Goal: Information Seeking & Learning: Find specific page/section

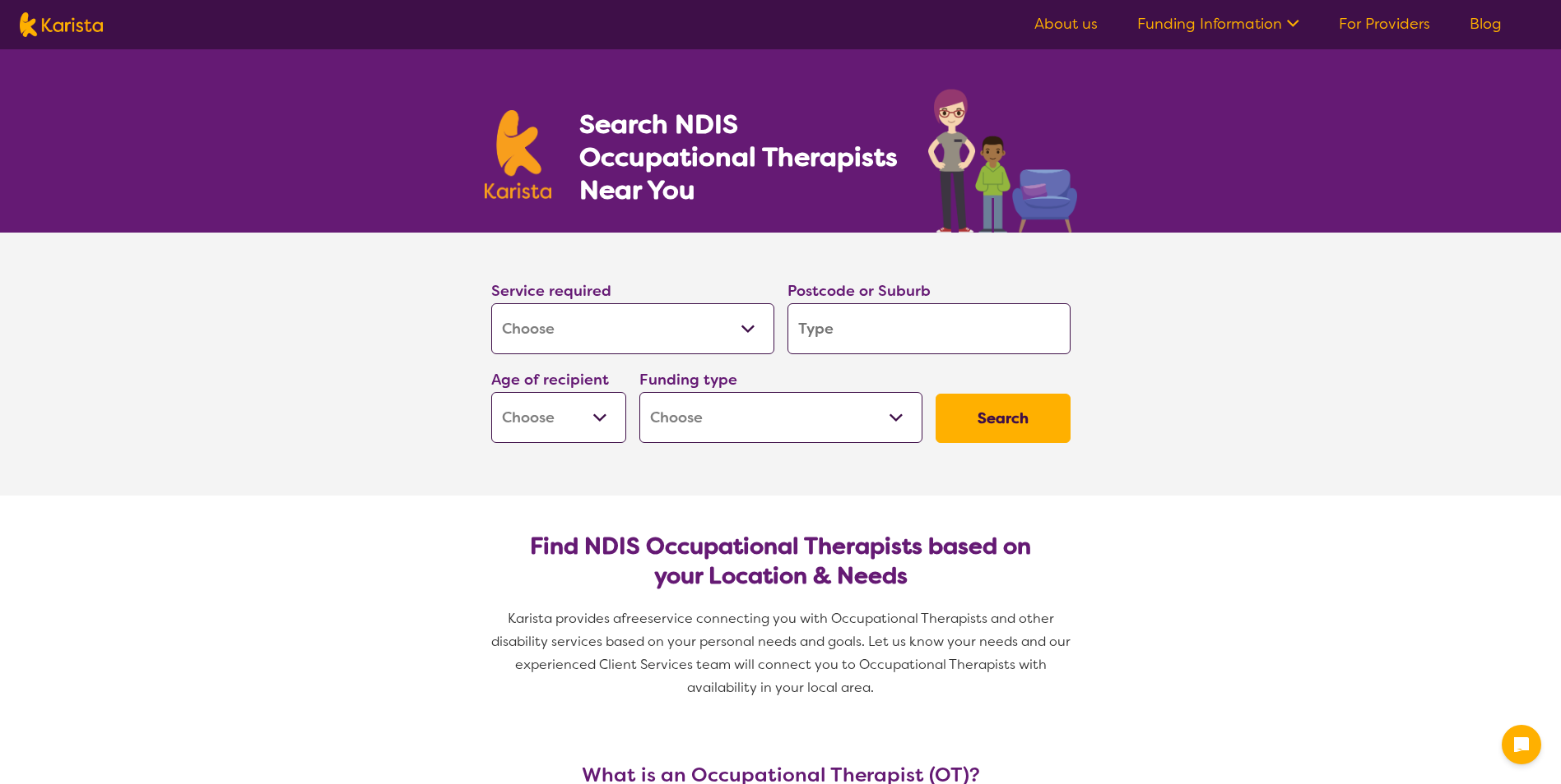
select select "[MEDICAL_DATA]"
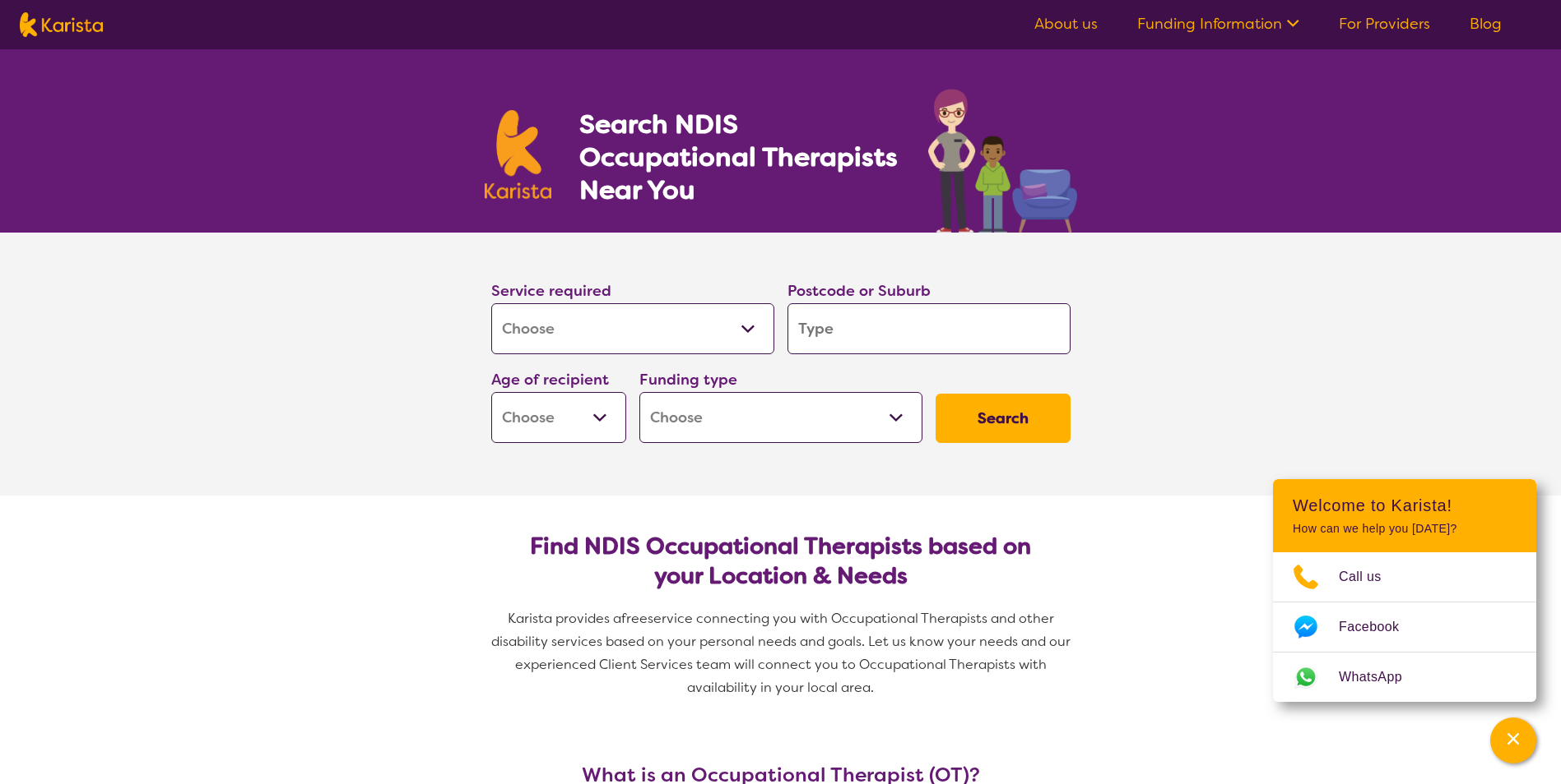
click at [837, 325] on input "search" at bounding box center [928, 329] width 283 height 51
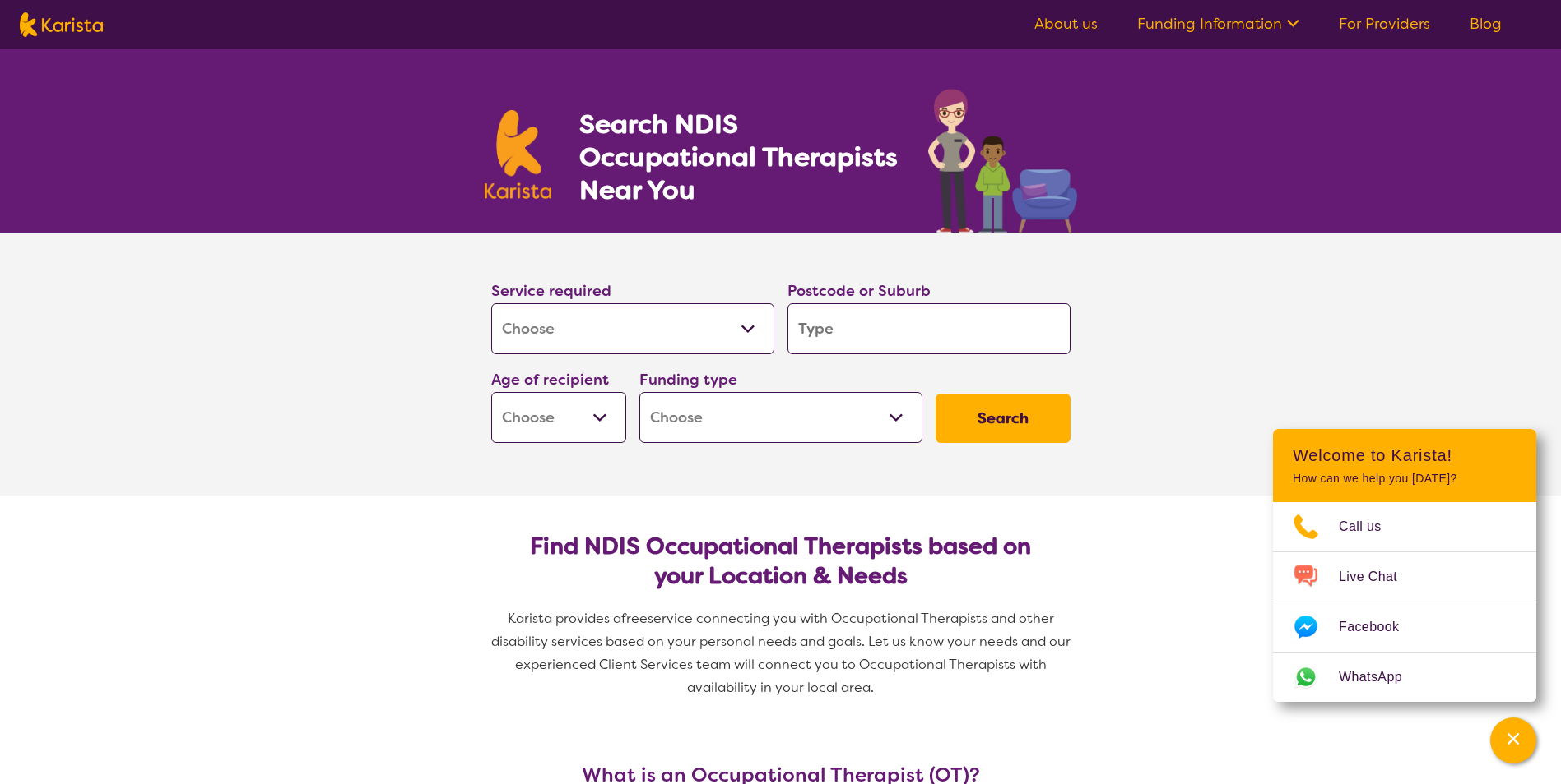
click at [635, 413] on div "Funding type Home Care Package (HCP) National Disability Insurance Scheme (NDIS…" at bounding box center [780, 405] width 296 height 89
click at [599, 421] on select "Early Childhood - 0 to 9 Child - 10 to 11 Adolescent - 12 to 17 Adult - 18 to 6…" at bounding box center [559, 417] width 135 height 51
select select "AD"
click at [491, 392] on select "Early Childhood - 0 to 9 Child - 10 to 11 Adolescent - 12 to 17 Adult - 18 to 6…" at bounding box center [559, 417] width 135 height 51
select select "AD"
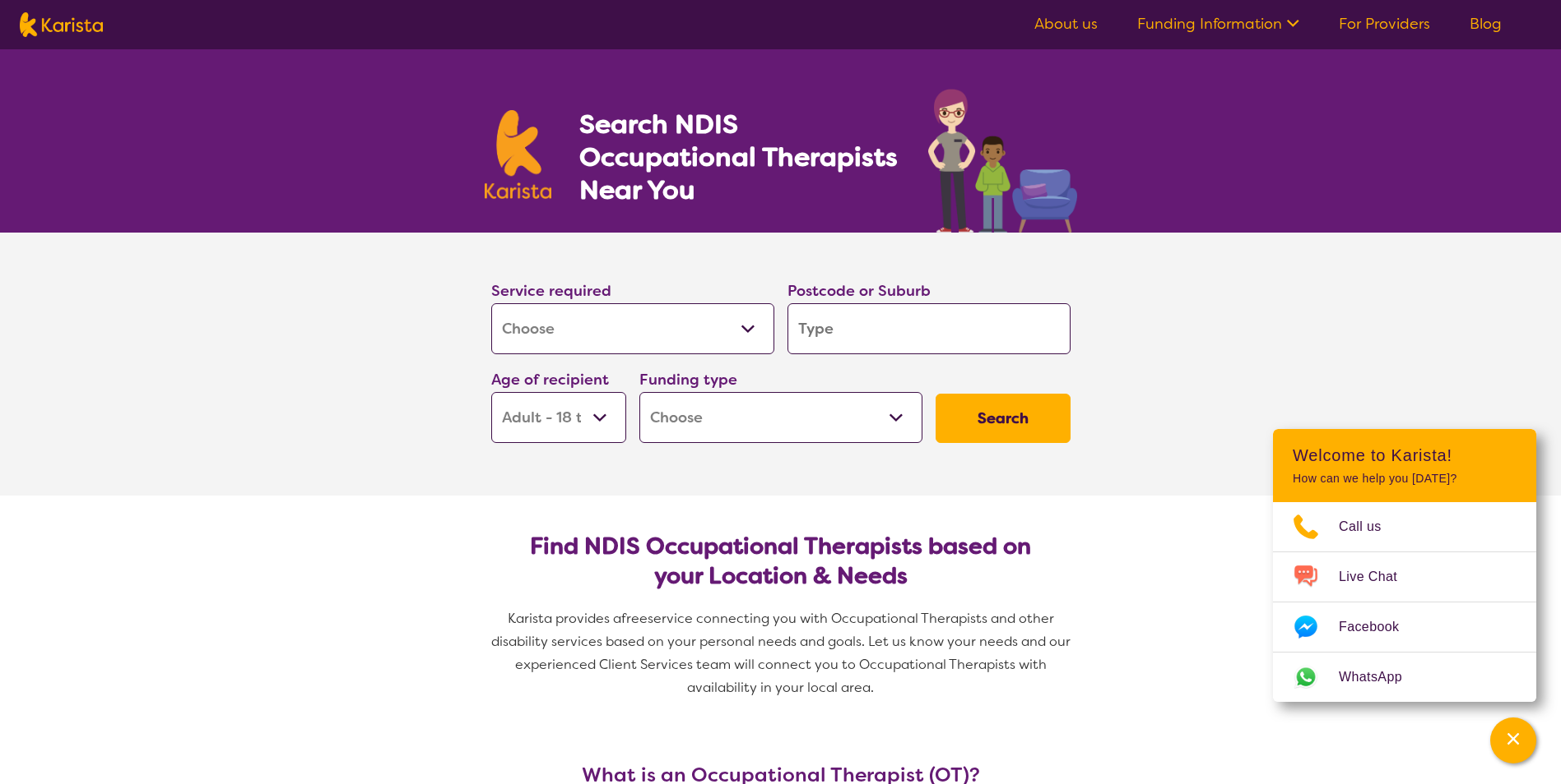
click at [728, 417] on select "Home Care Package (HCP) National Disability Insurance Scheme (NDIS) I don't know" at bounding box center [780, 417] width 283 height 51
select select "NDIS"
click at [639, 392] on select "Home Care Package (HCP) National Disability Insurance Scheme (NDIS) I don't know" at bounding box center [780, 417] width 283 height 51
select select "NDIS"
click at [836, 344] on input "search" at bounding box center [928, 329] width 283 height 51
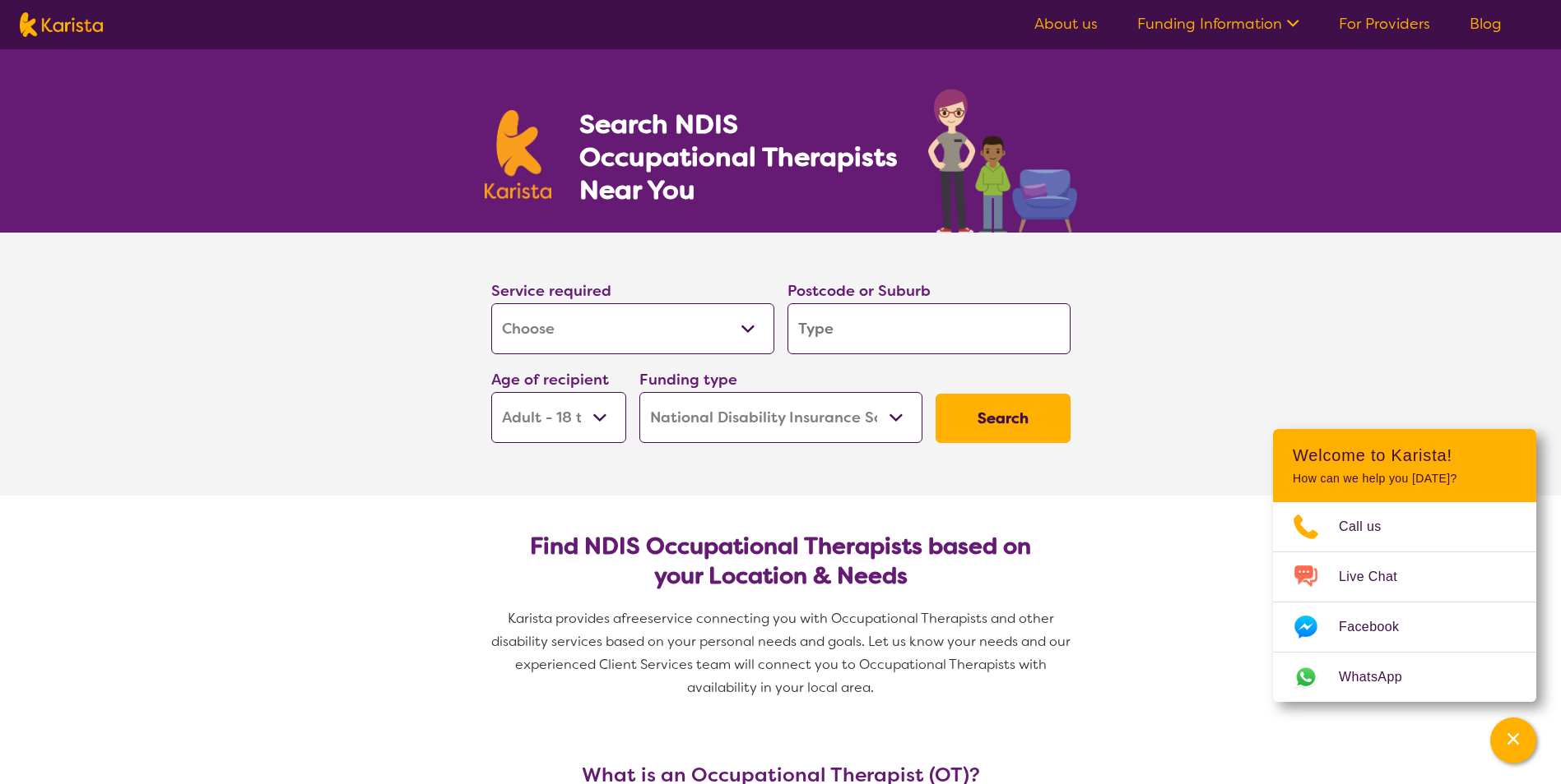
type input "5"
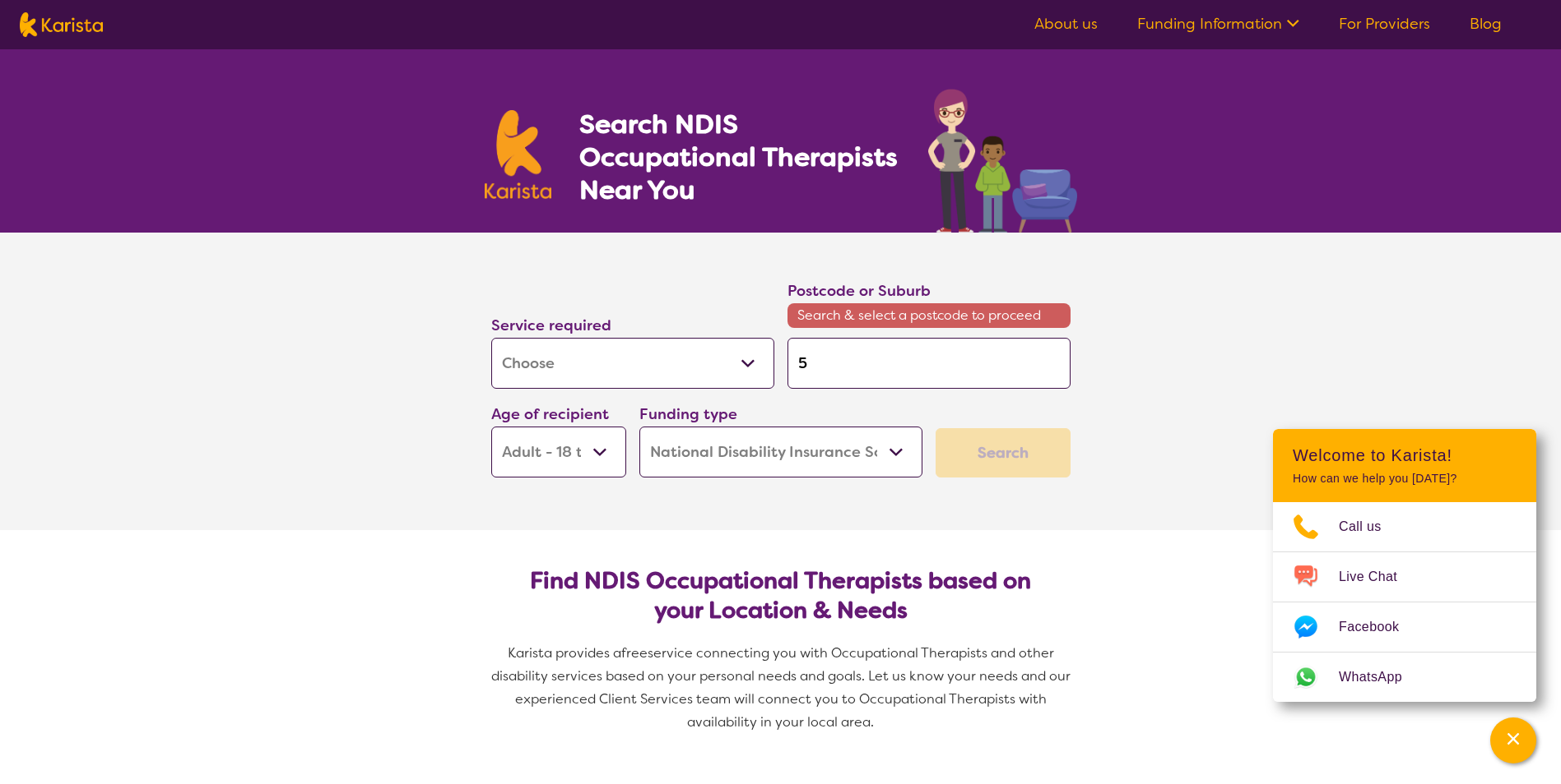
type input "50"
type input "500"
type input "5000"
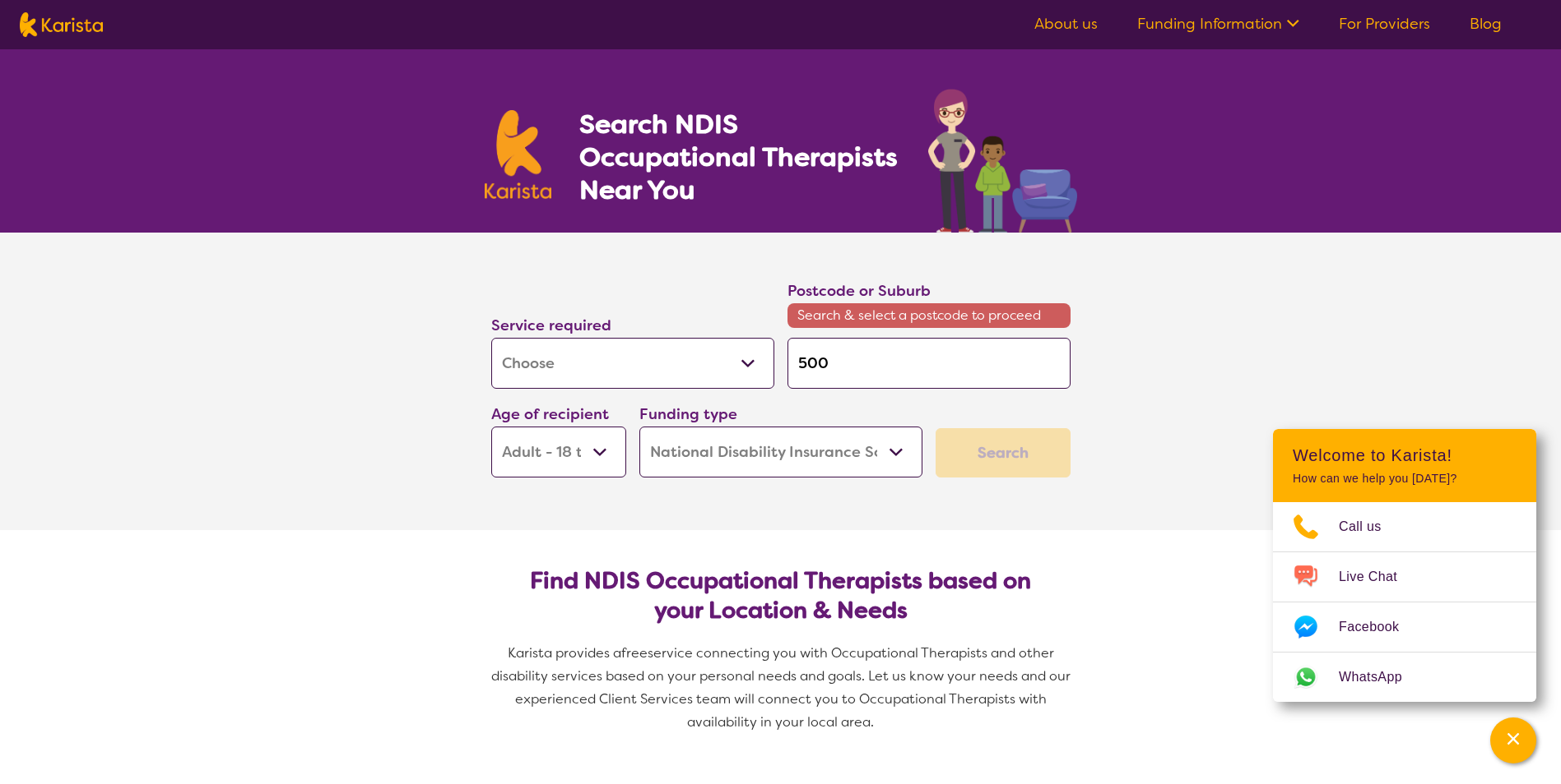
type input "5000"
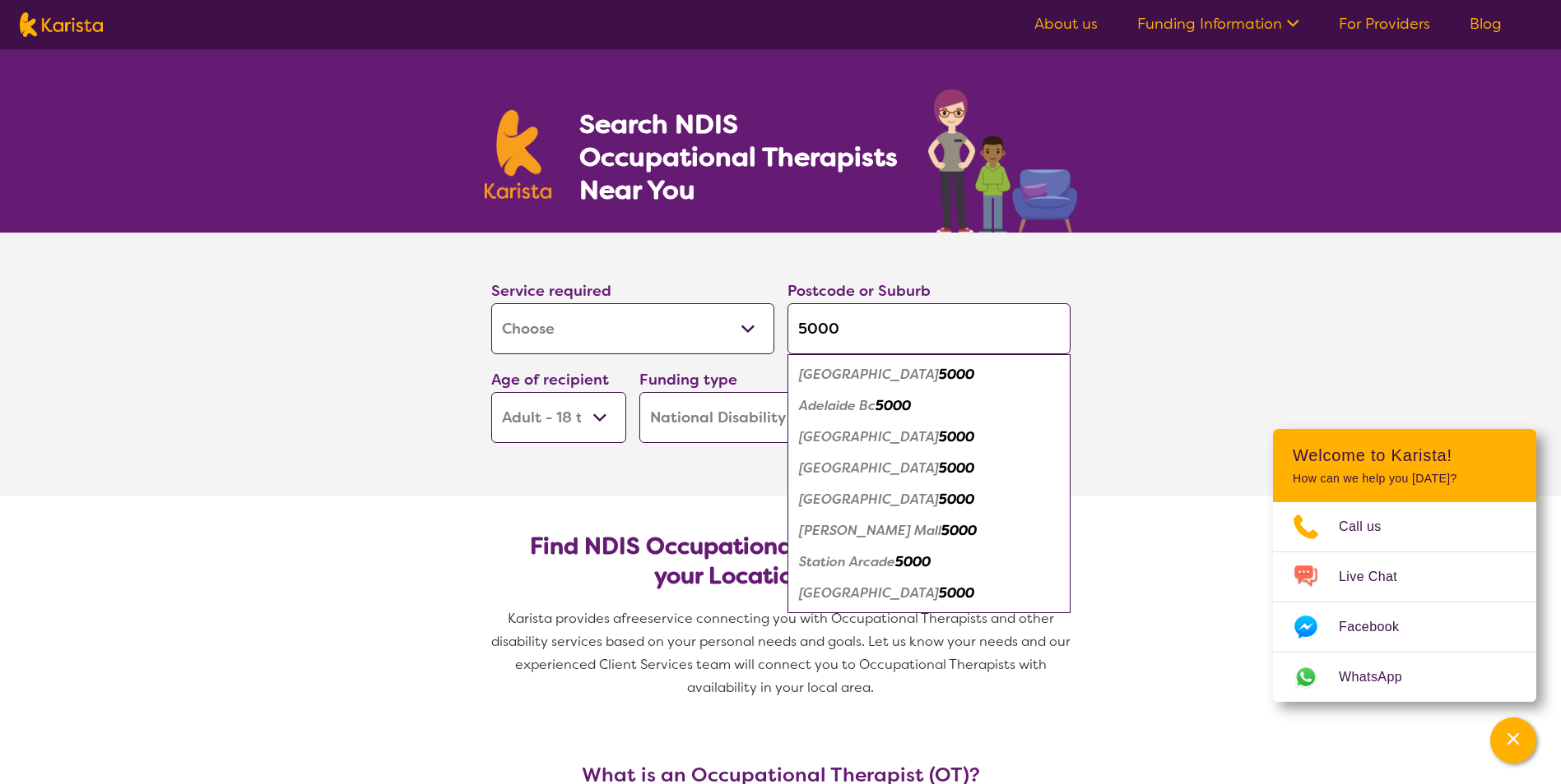
type input "5000"
click at [939, 374] on em "5000" at bounding box center [957, 374] width 35 height 18
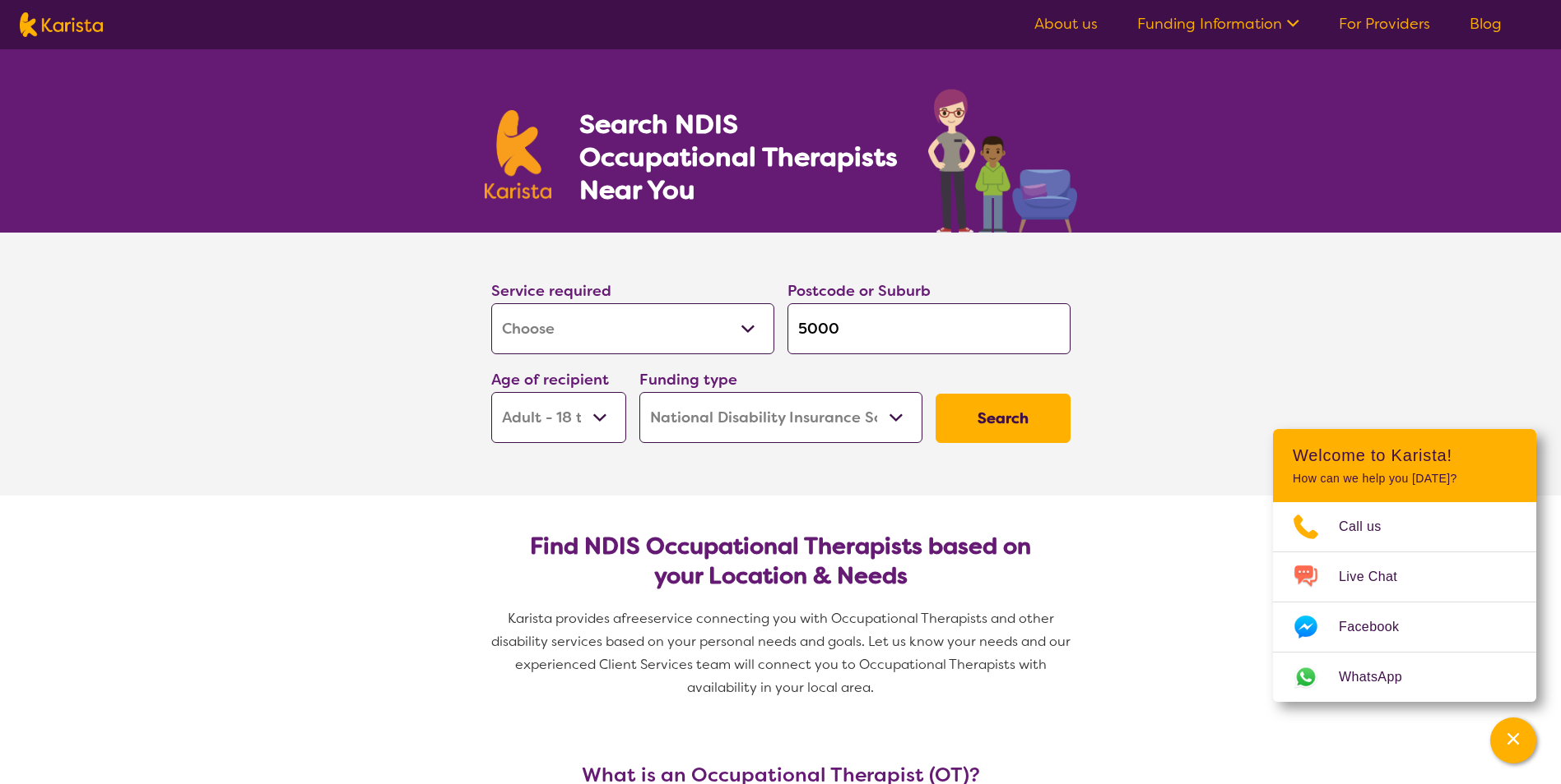
click at [994, 414] on button "Search" at bounding box center [1002, 418] width 135 height 50
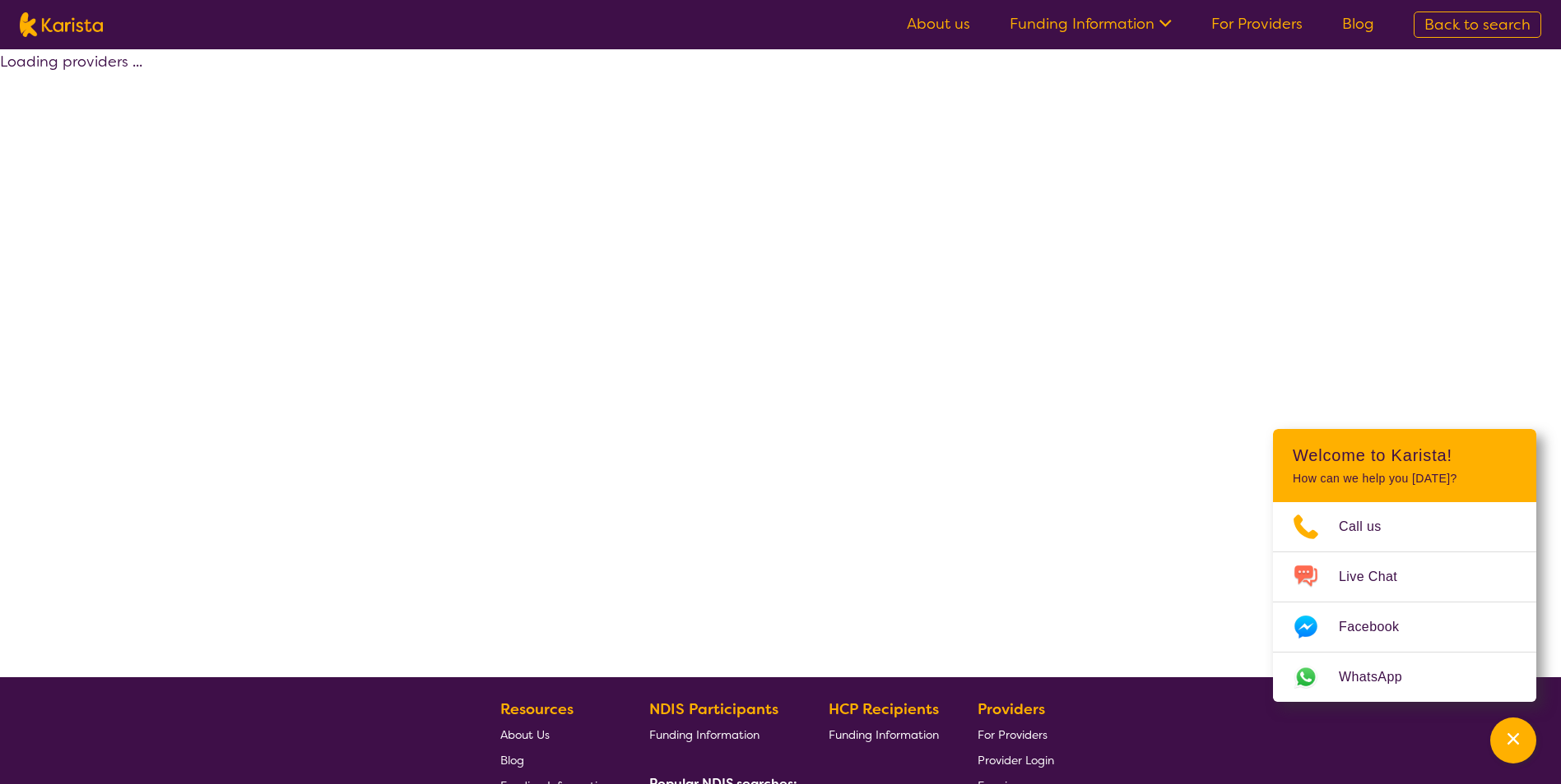
select select "by_score"
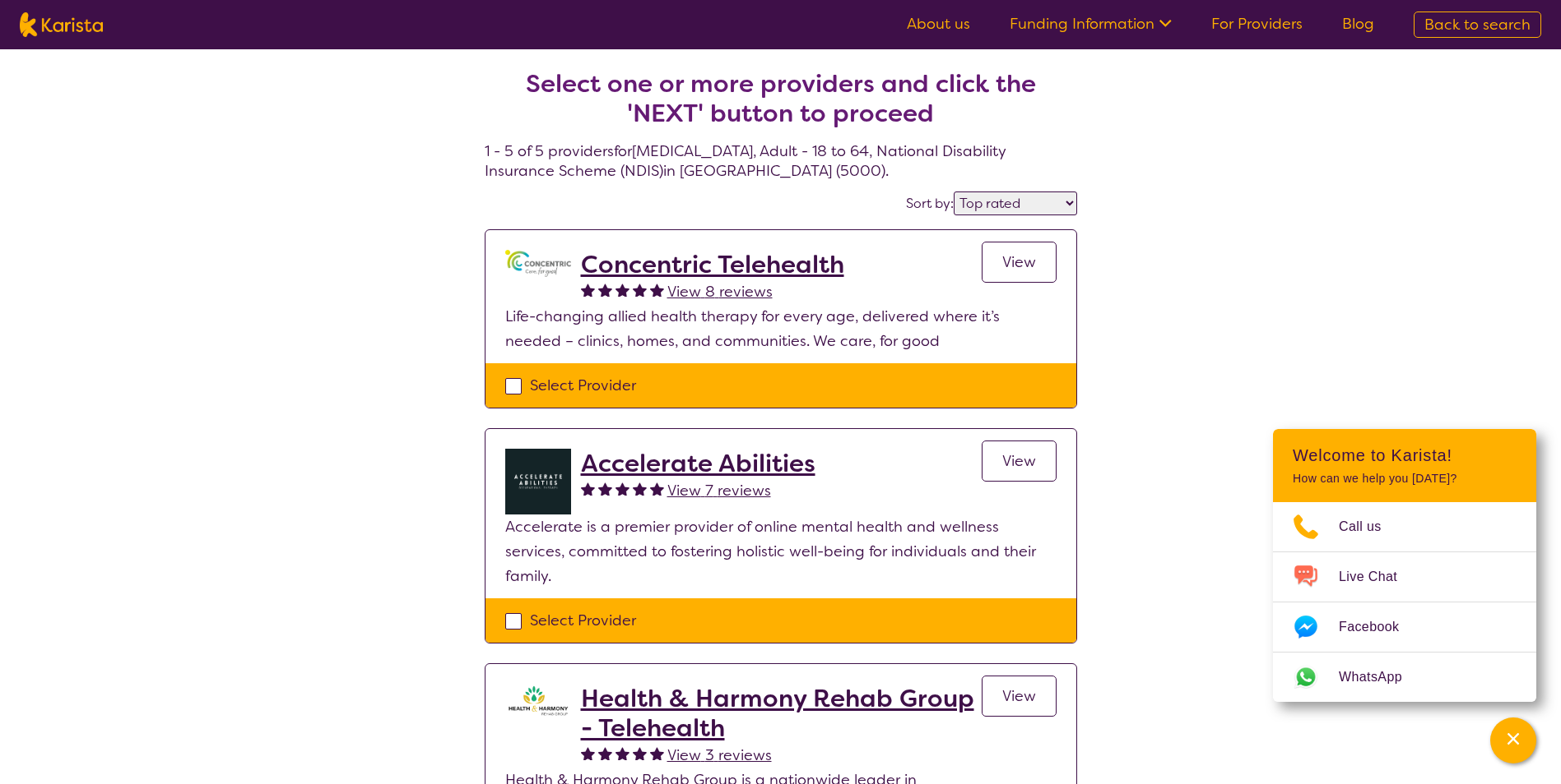
click at [733, 471] on h2 "Accelerate Abilities" at bounding box center [698, 464] width 235 height 29
